Goal: Task Accomplishment & Management: Manage account settings

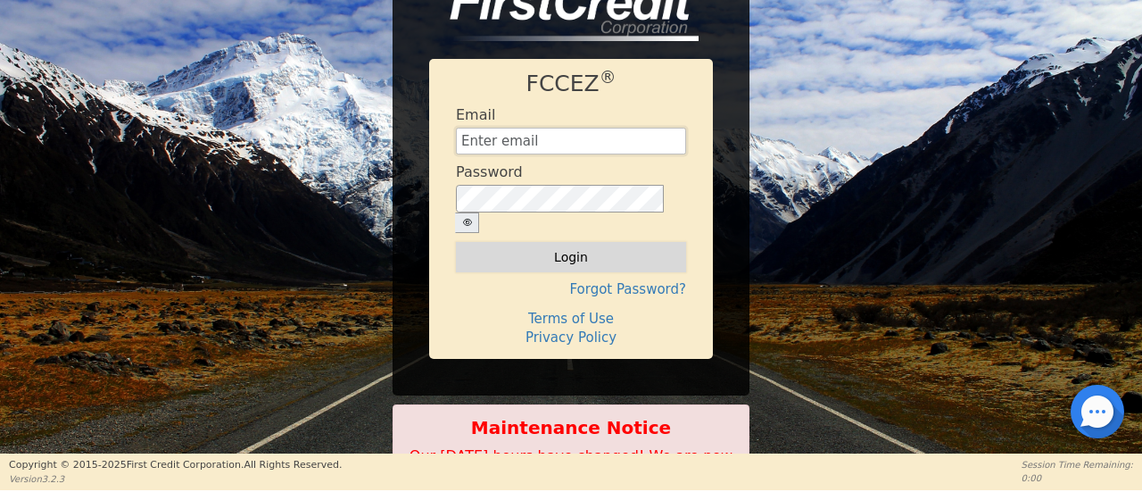
type input "[EMAIL_ADDRESS][DOMAIN_NAME]"
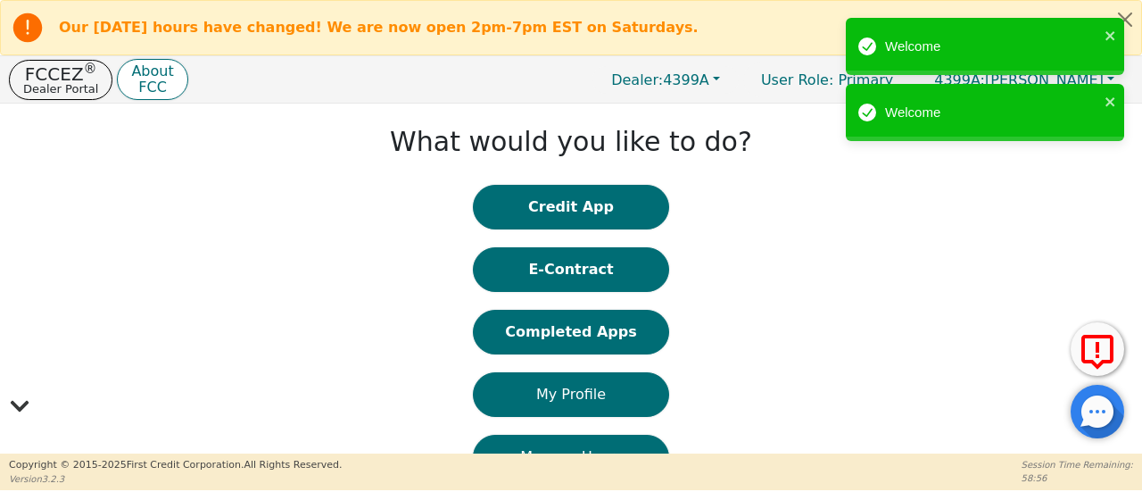
click at [593, 354] on div "Credit App E-Contract Completed Apps My Profile Manage Users DARs Learning Cent…" at bounding box center [571, 435] width 196 height 500
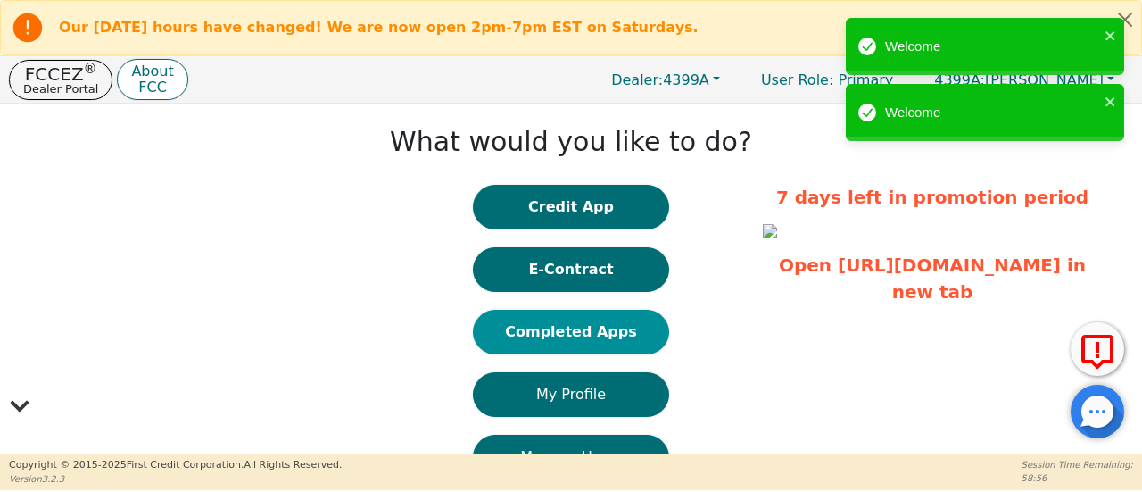
click at [594, 345] on button "Completed Apps" at bounding box center [571, 332] width 196 height 45
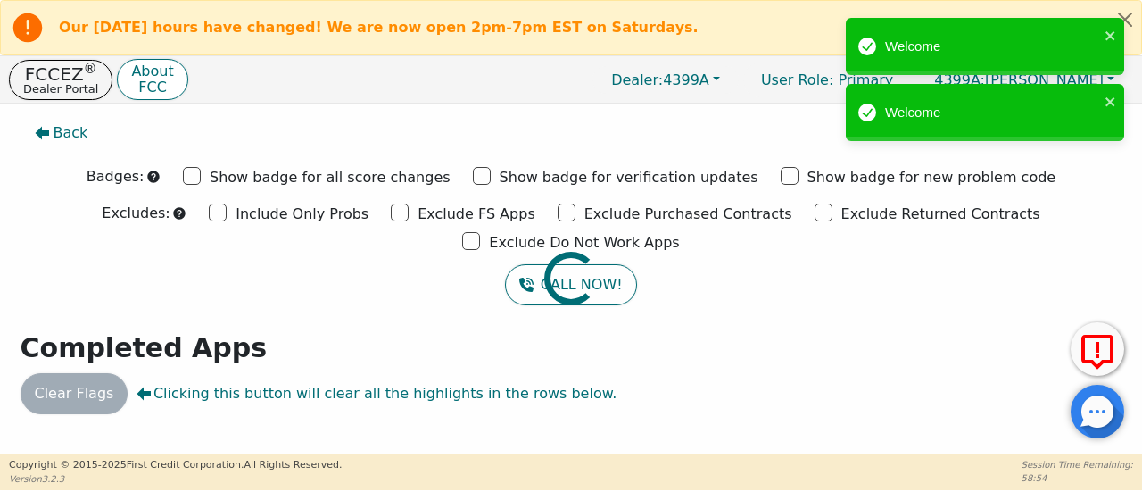
scroll to position [8, 0]
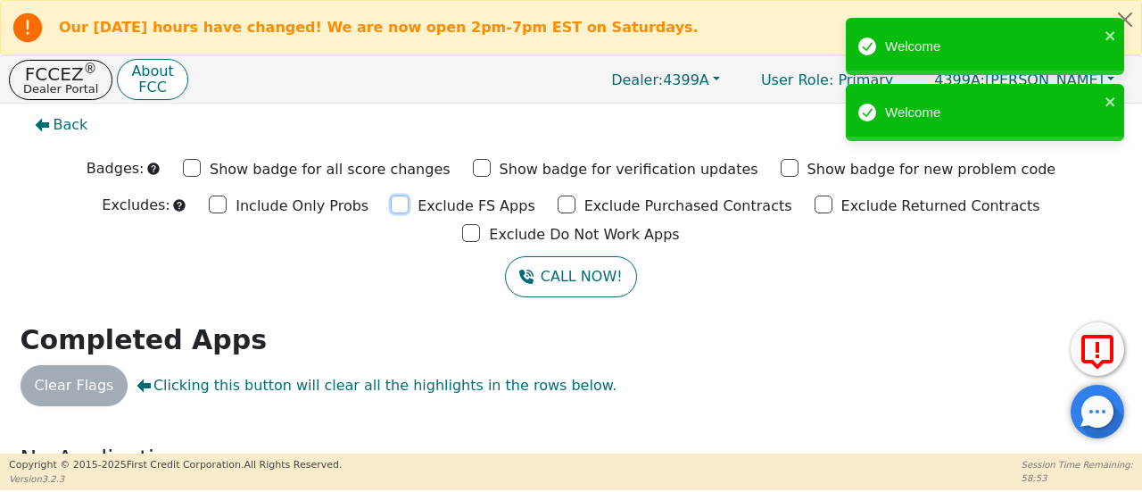
click at [391, 204] on input "Exclude FS Apps" at bounding box center [400, 204] width 18 height 18
checkbox input "true"
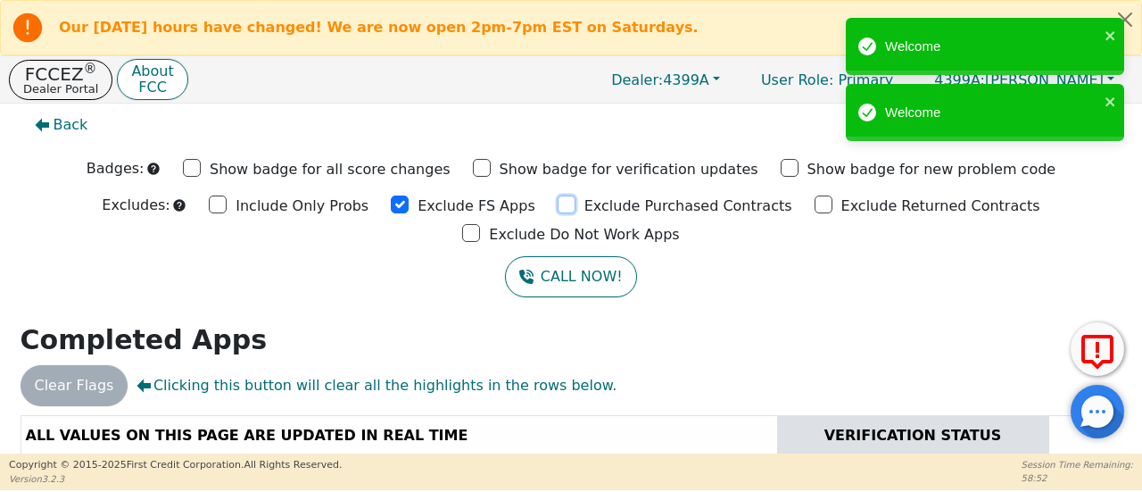
click at [558, 203] on input "Exclude Purchased Contracts" at bounding box center [567, 204] width 18 height 18
checkbox input "true"
click at [815, 205] on input "Exclude Returned Contracts" at bounding box center [824, 204] width 18 height 18
checkbox input "true"
click at [480, 224] on input "Exclude Do Not Work Apps" at bounding box center [471, 233] width 18 height 18
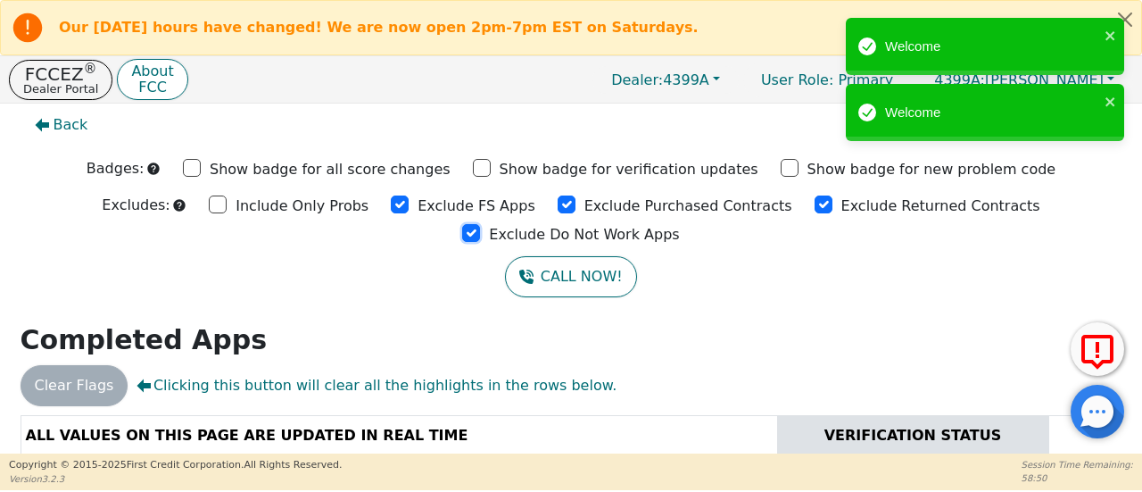
checkbox input "true"
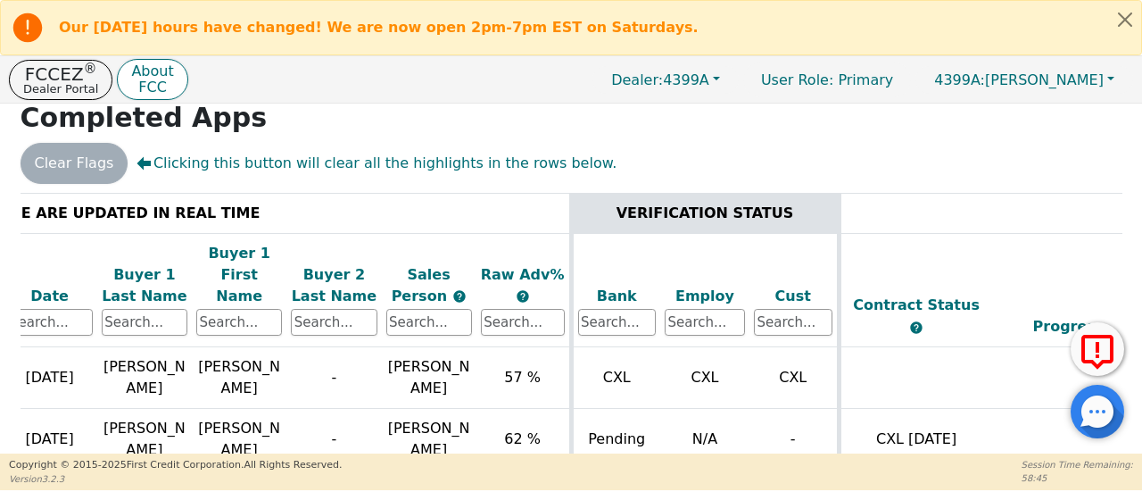
scroll to position [0, 178]
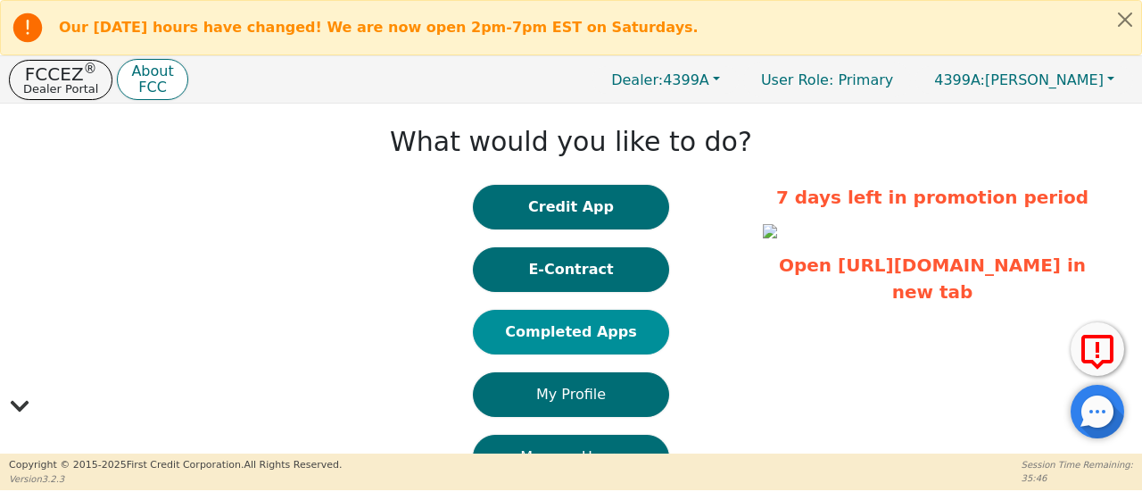
click at [589, 333] on button "Completed Apps" at bounding box center [571, 332] width 196 height 45
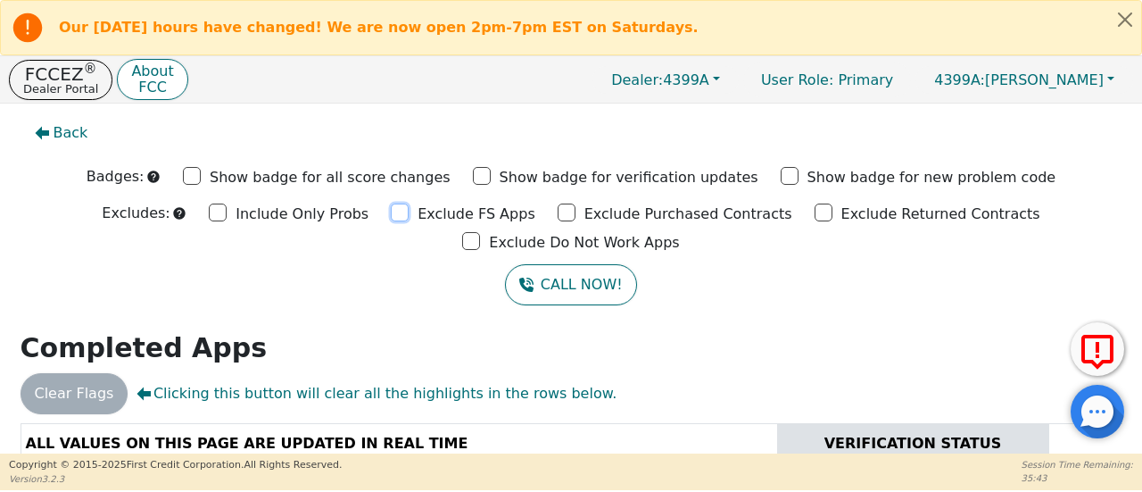
drag, startPoint x: 302, startPoint y: 211, endPoint x: 405, endPoint y: 214, distance: 103.5
click at [391, 211] on input "Exclude FS Apps" at bounding box center [400, 212] width 18 height 18
checkbox input "true"
click at [558, 213] on input "Exclude Purchased Contracts" at bounding box center [567, 212] width 18 height 18
checkbox input "true"
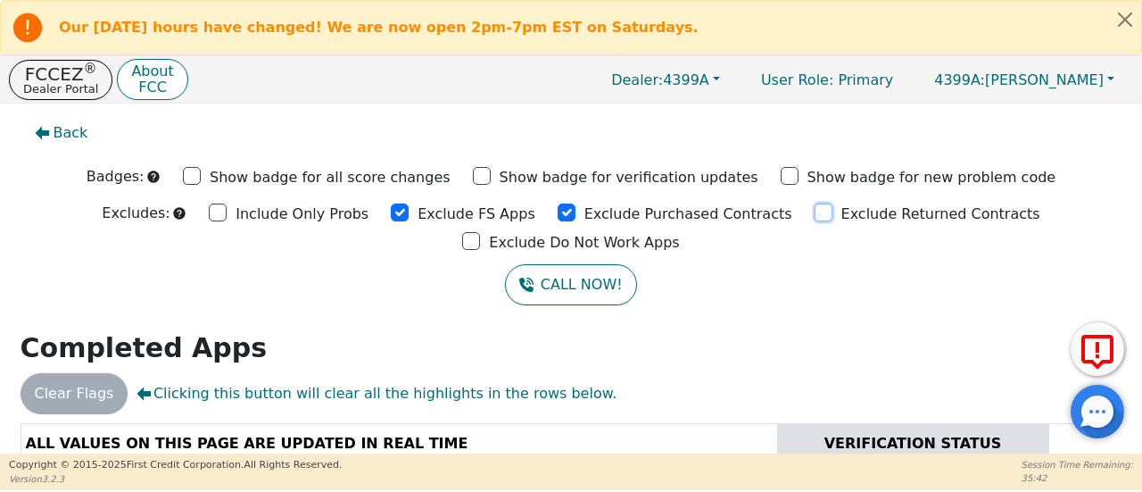
drag, startPoint x: 691, startPoint y: 210, endPoint x: 825, endPoint y: 220, distance: 135.2
click at [815, 209] on input "Exclude Returned Contracts" at bounding box center [824, 212] width 18 height 18
checkbox input "true"
click at [480, 232] on input "Exclude Do Not Work Apps" at bounding box center [471, 241] width 18 height 18
checkbox input "true"
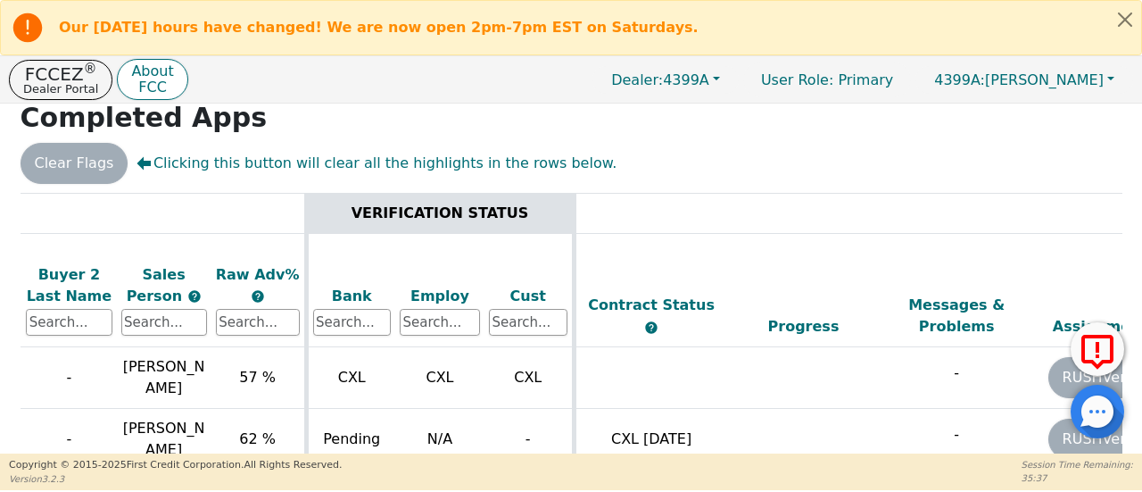
scroll to position [0, 525]
